Goal: Task Accomplishment & Management: Manage account settings

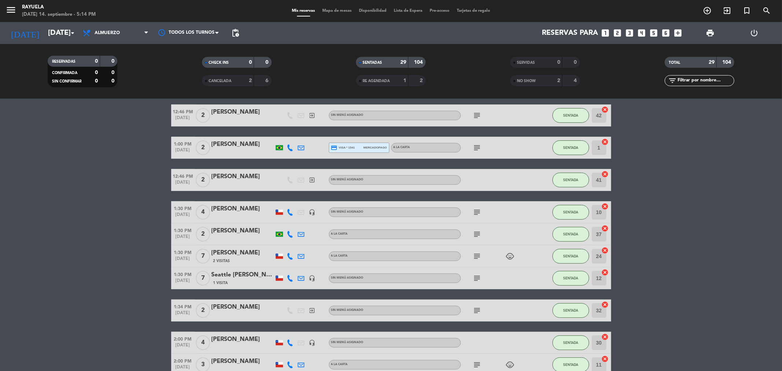
scroll to position [498, 0]
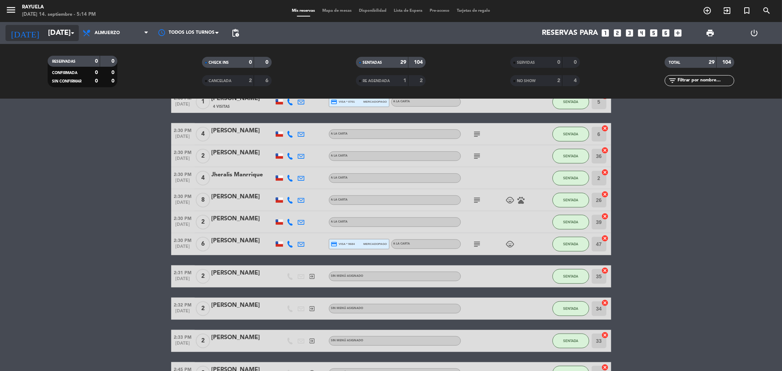
click at [56, 33] on input "[DATE]" at bounding box center [90, 33] width 93 height 16
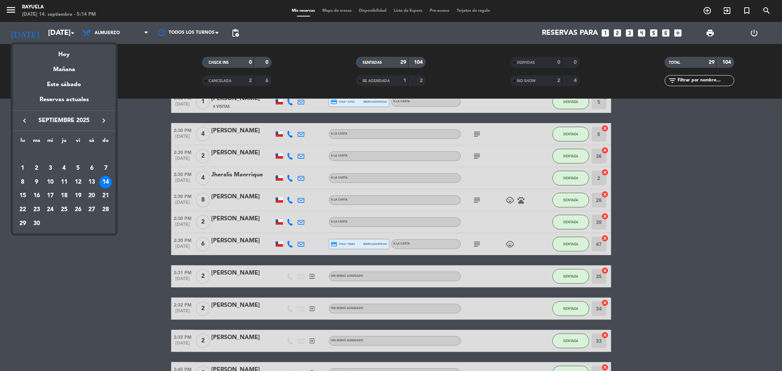
click at [24, 196] on div "15" at bounding box center [22, 195] width 12 height 12
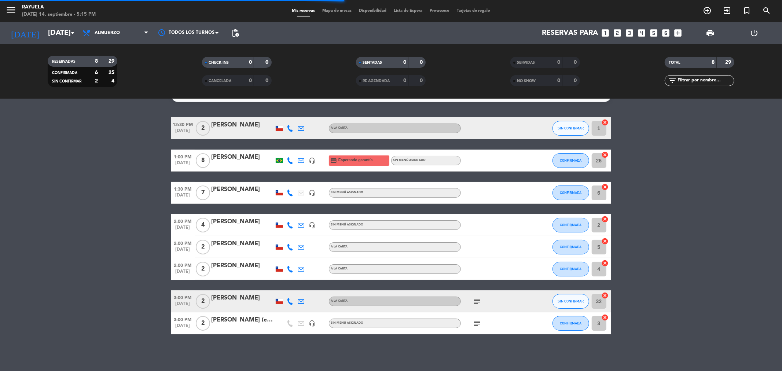
scroll to position [15, 0]
click at [576, 123] on button "SIN CONFIRMAR" at bounding box center [570, 128] width 37 height 15
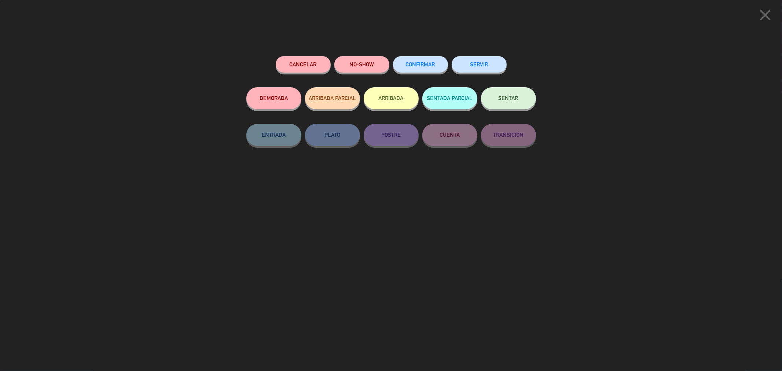
click at [422, 60] on button "CONFIRMAR" at bounding box center [420, 64] width 55 height 16
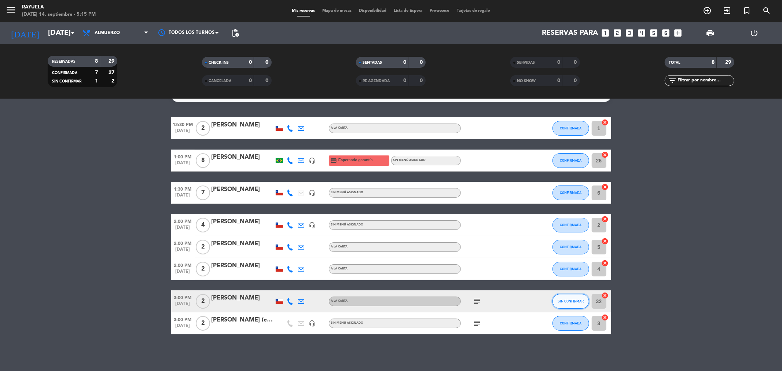
click at [559, 301] on span "SIN CONFIRMAR" at bounding box center [570, 301] width 26 height 4
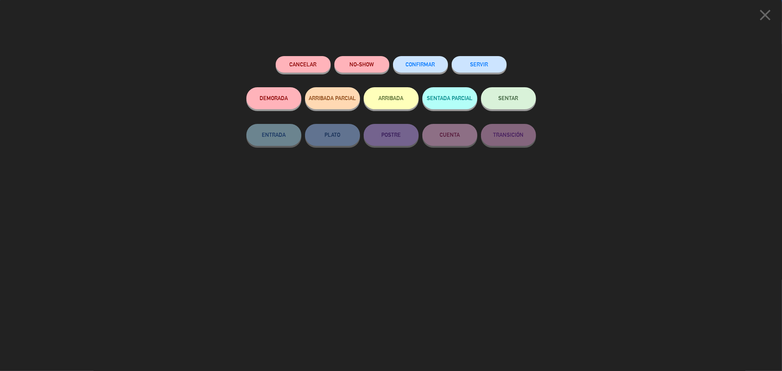
click at [442, 65] on button "CONFIRMAR" at bounding box center [420, 64] width 55 height 16
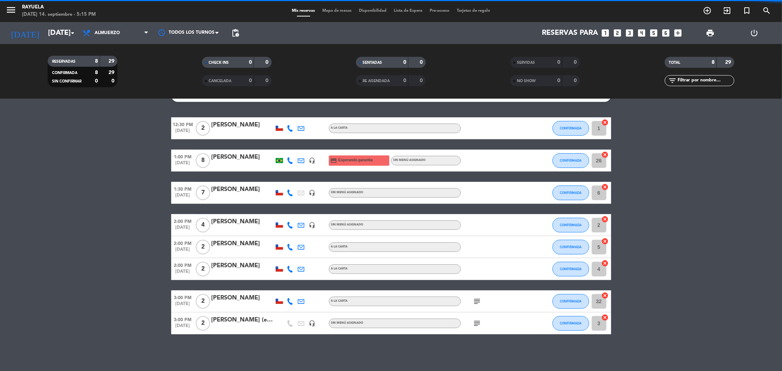
click at [476, 299] on icon "subject" at bounding box center [477, 301] width 9 height 9
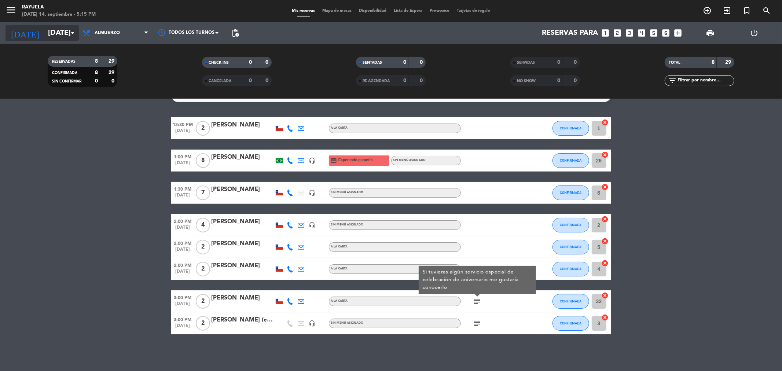
click at [20, 26] on icon "[DATE]" at bounding box center [24, 33] width 39 height 16
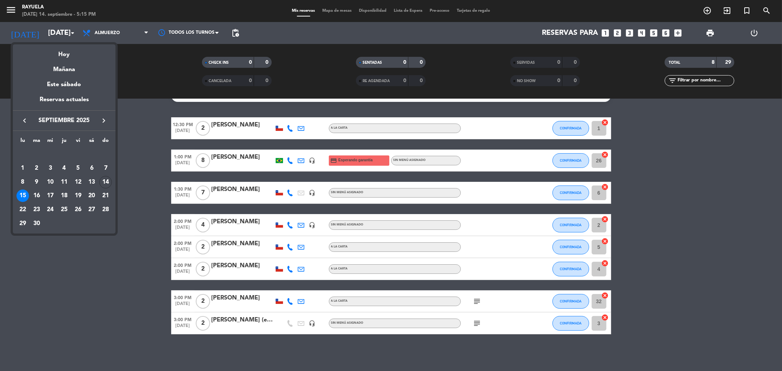
click at [479, 321] on div at bounding box center [391, 185] width 782 height 371
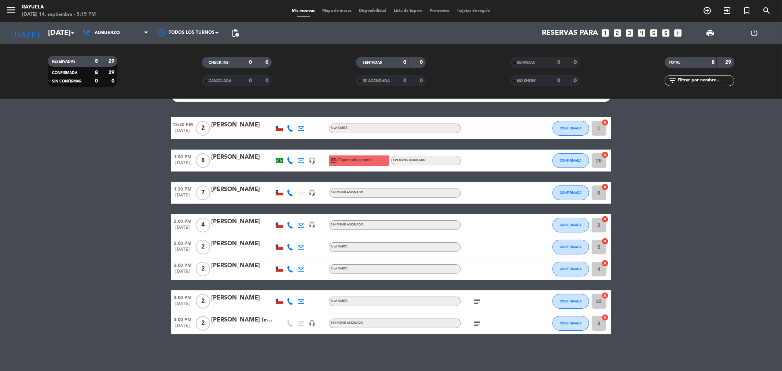
click at [479, 321] on icon "subject" at bounding box center [477, 323] width 9 height 9
click at [395, 354] on div "No hay notas para este servicio. Haz clic para agregar una 12:30 PM [DATE] 2 [P…" at bounding box center [391, 235] width 782 height 272
click at [45, 35] on input "[DATE]" at bounding box center [90, 33] width 93 height 16
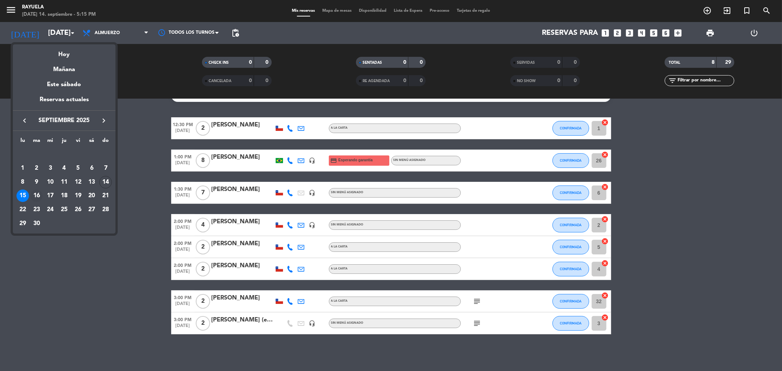
click at [34, 196] on div "16" at bounding box center [36, 195] width 12 height 12
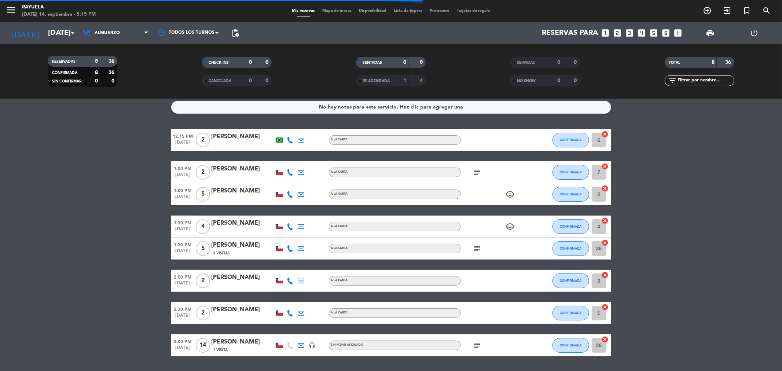
scroll to position [0, 0]
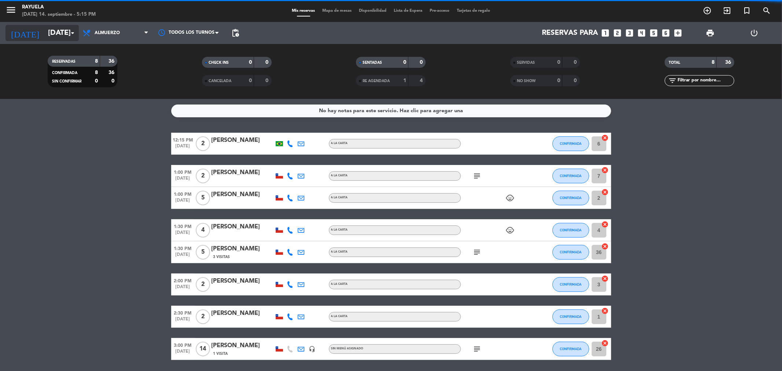
click at [56, 39] on input "[DATE]" at bounding box center [90, 33] width 93 height 16
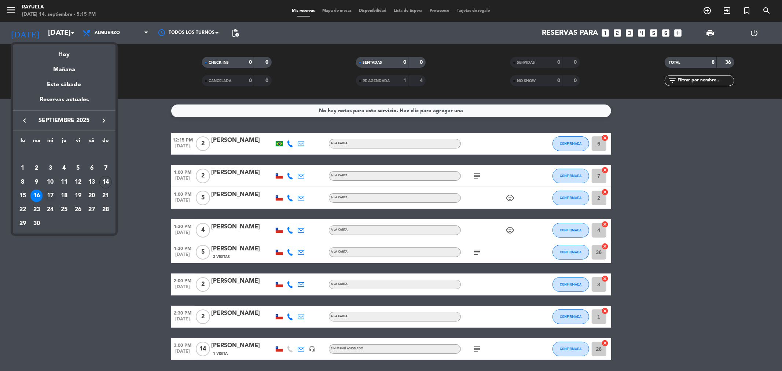
click at [54, 193] on div "17" at bounding box center [50, 195] width 12 height 12
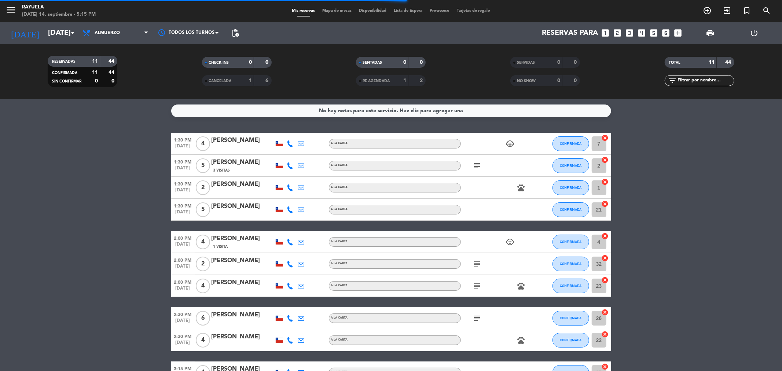
scroll to position [71, 0]
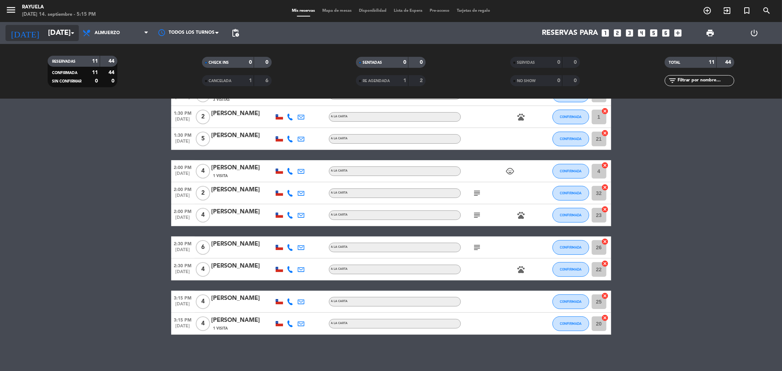
click at [45, 34] on input "[DATE]" at bounding box center [90, 33] width 93 height 16
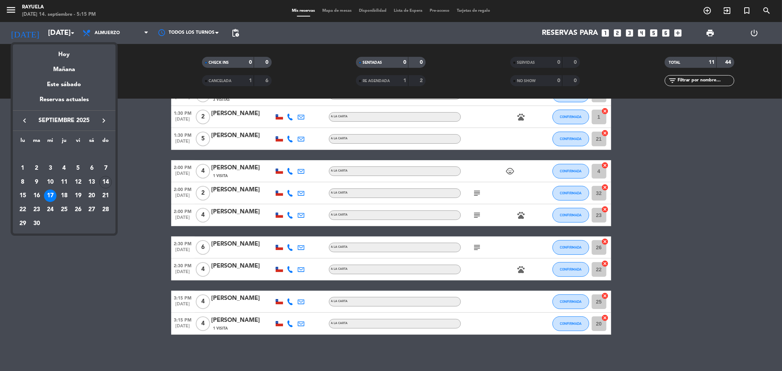
click at [60, 196] on div "18" at bounding box center [64, 195] width 12 height 12
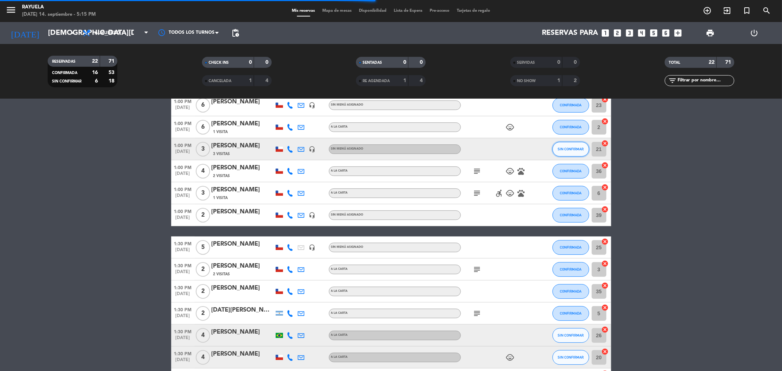
click at [560, 148] on span "SIN CONFIRMAR" at bounding box center [570, 149] width 26 height 4
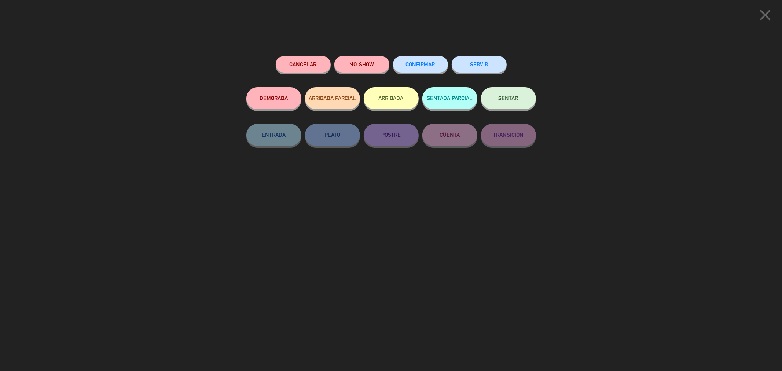
click at [435, 66] on button "CONFIRMAR" at bounding box center [420, 64] width 55 height 16
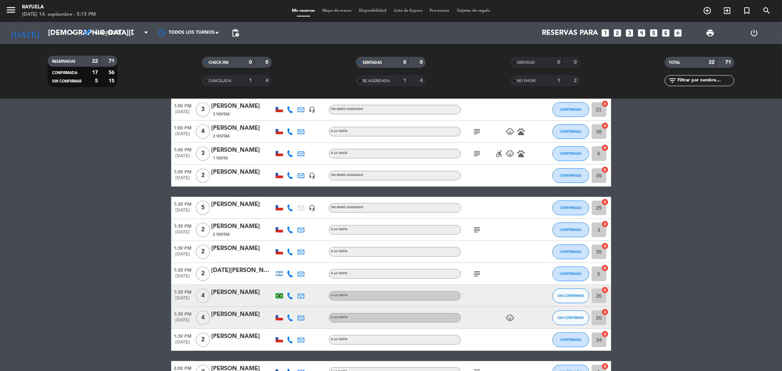
scroll to position [111, 0]
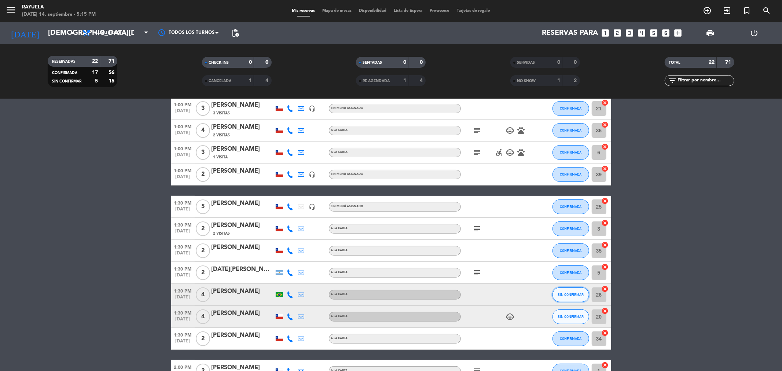
click at [563, 292] on span "SIN CONFIRMAR" at bounding box center [570, 294] width 26 height 4
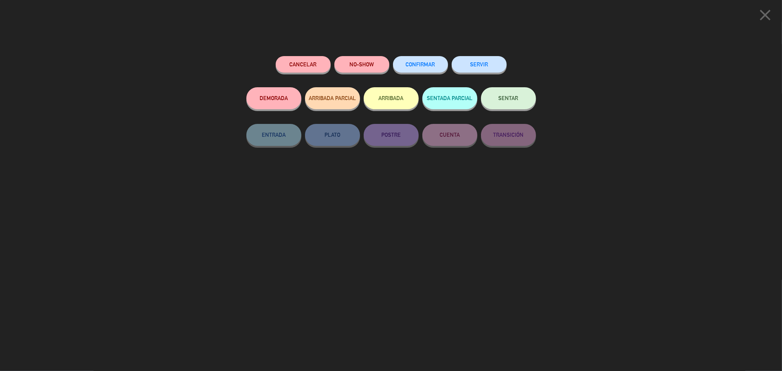
click at [406, 57] on button "CONFIRMAR" at bounding box center [420, 64] width 55 height 16
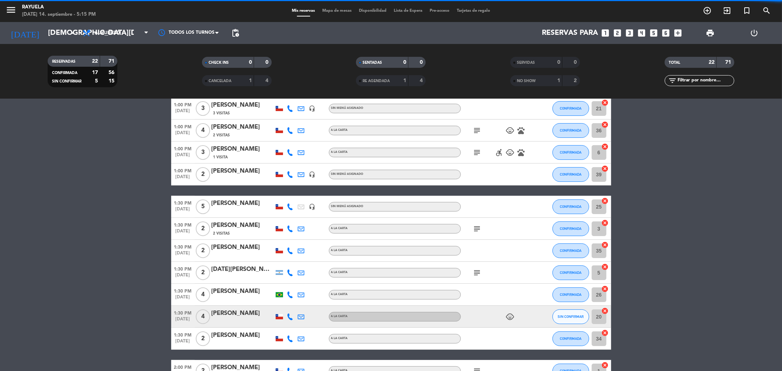
scroll to position [334, 0]
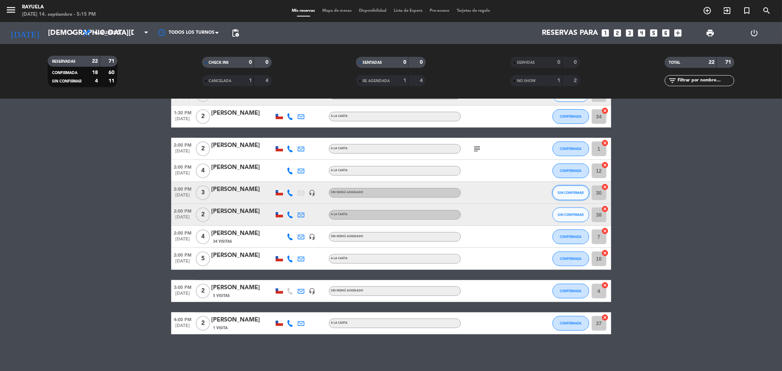
click at [572, 188] on button "SIN CONFIRMAR" at bounding box center [570, 192] width 37 height 15
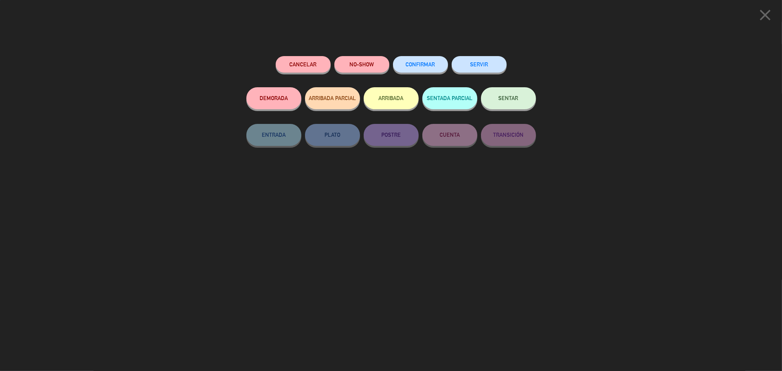
click at [411, 67] on button "CONFIRMAR" at bounding box center [420, 64] width 55 height 16
click at [416, 59] on button "CONFIRMAR" at bounding box center [420, 64] width 55 height 16
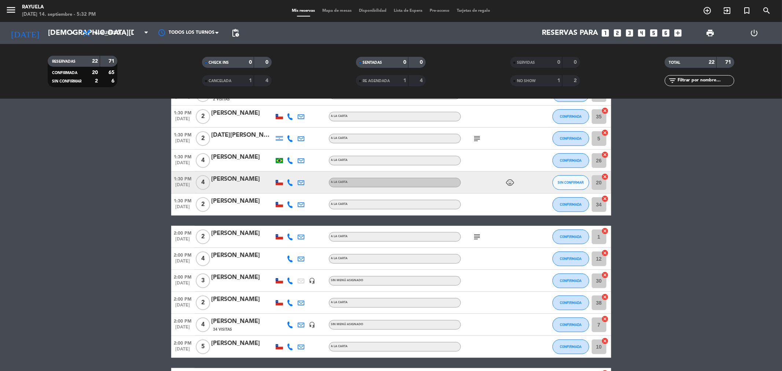
scroll to position [130, 0]
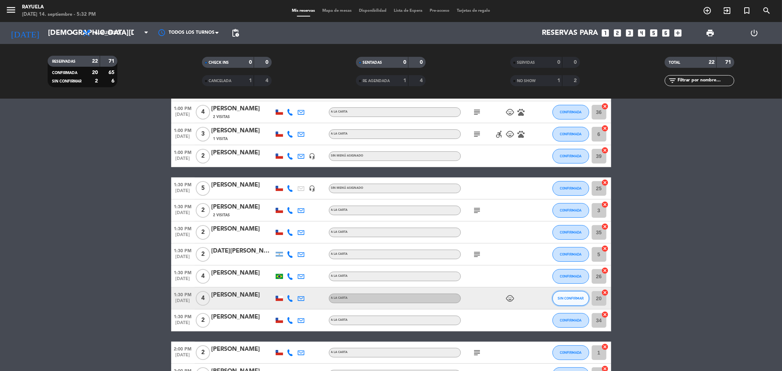
click at [562, 298] on span "SIN CONFIRMAR" at bounding box center [570, 298] width 26 height 4
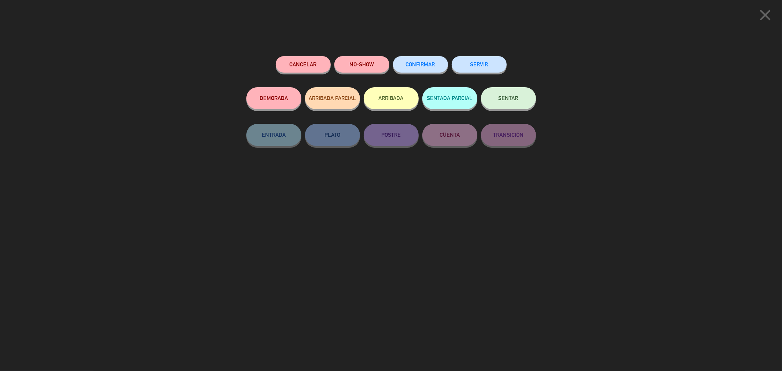
click at [423, 68] on button "CONFIRMAR" at bounding box center [420, 64] width 55 height 16
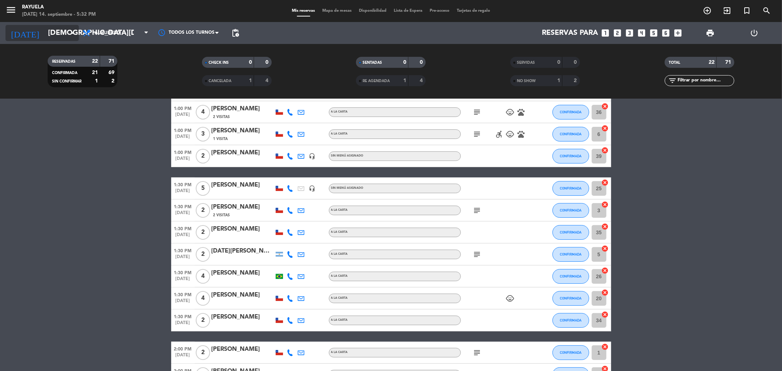
click at [44, 27] on input "[DEMOGRAPHIC_DATA][DATE]" at bounding box center [90, 33] width 93 height 16
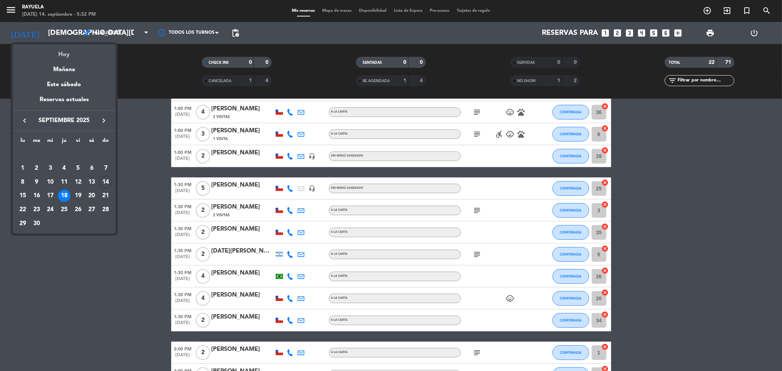
click at [49, 56] on div "Hoy" at bounding box center [64, 51] width 103 height 15
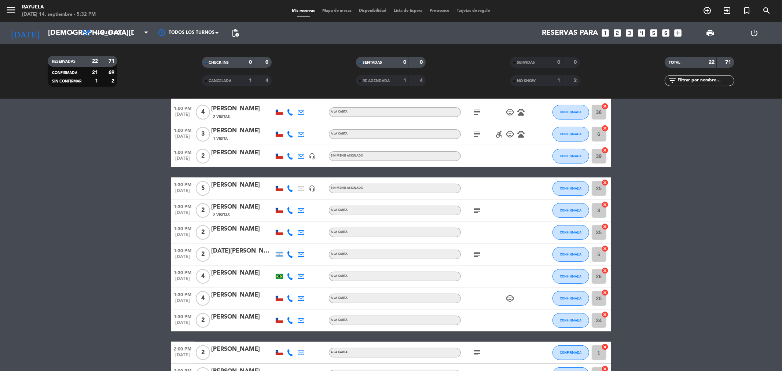
type input "[DATE]"
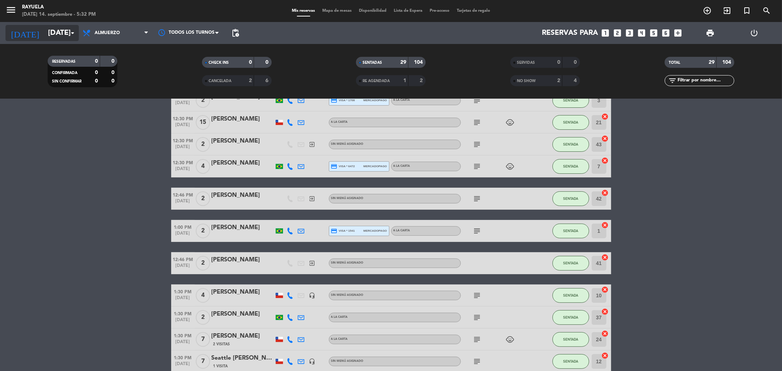
click at [71, 30] on icon "arrow_drop_down" at bounding box center [72, 33] width 9 height 9
